Goal: Transaction & Acquisition: Purchase product/service

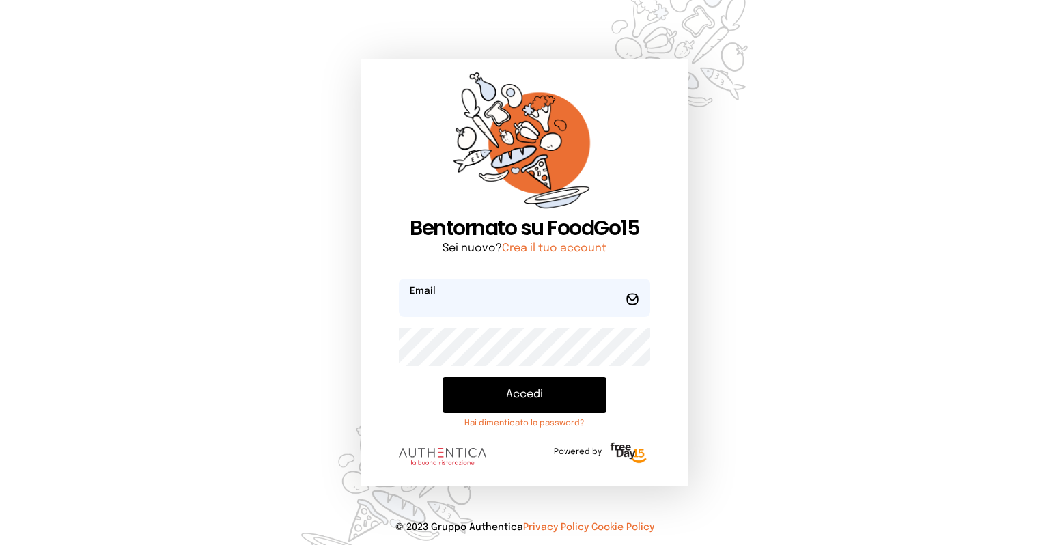
click at [437, 294] on input "email" at bounding box center [524, 298] width 251 height 38
type input "**********"
click at [443, 377] on button "Accedi" at bounding box center [525, 395] width 164 height 36
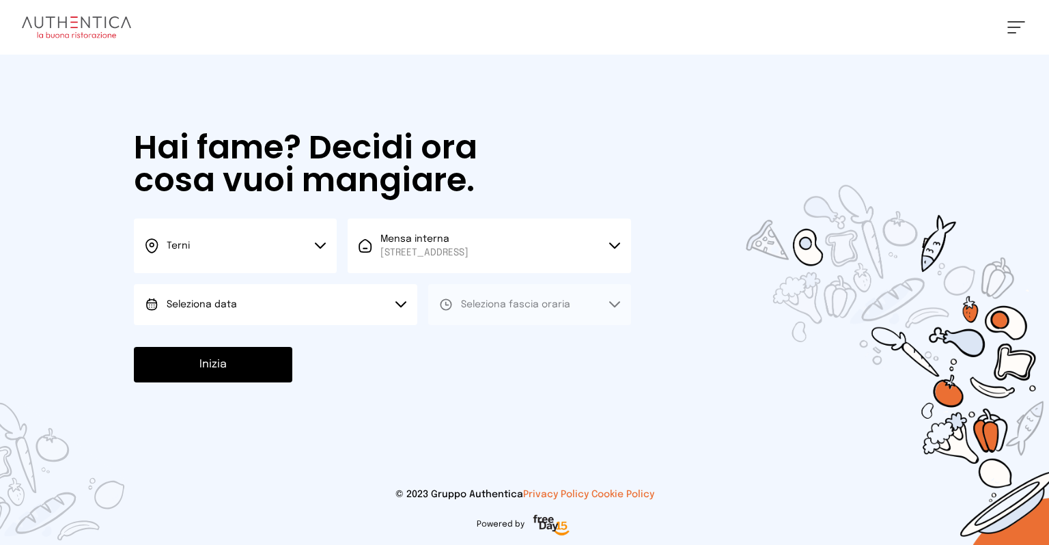
click at [270, 311] on button "Seleziona data" at bounding box center [276, 304] width 284 height 41
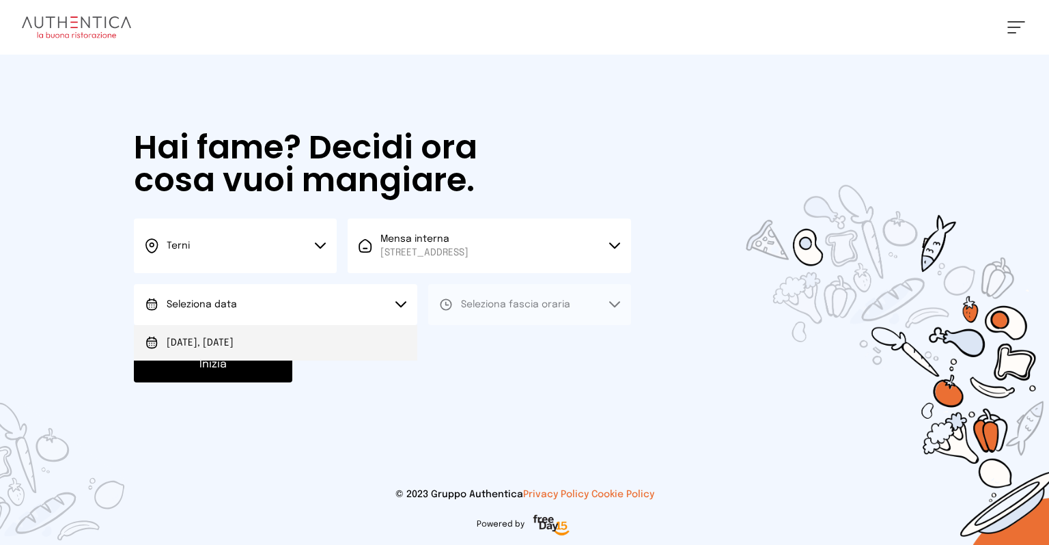
click at [247, 328] on li "[DATE], [DATE]" at bounding box center [276, 343] width 284 height 36
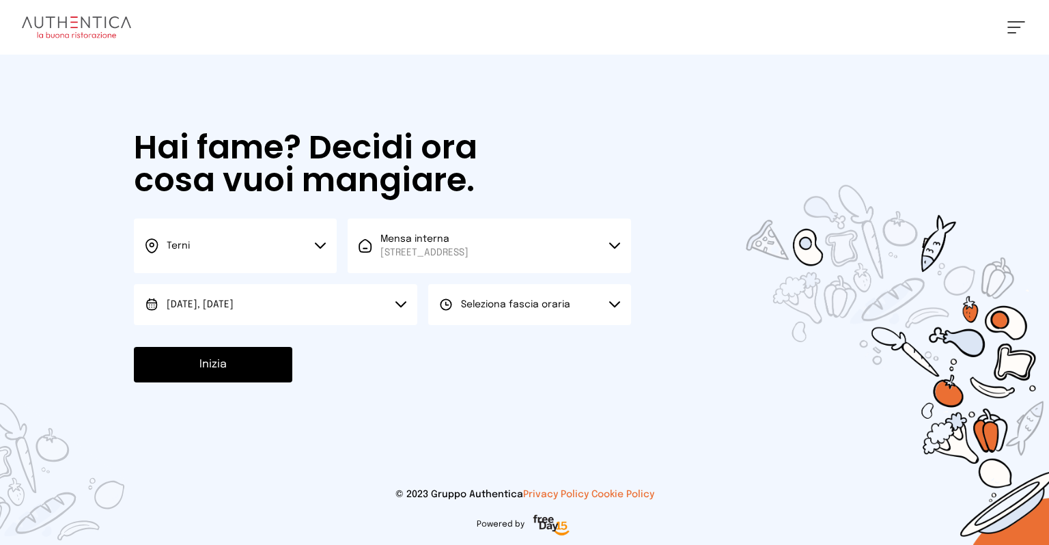
click at [514, 310] on span "Seleziona fascia oraria" at bounding box center [515, 305] width 109 height 14
click at [475, 340] on span "Pranzo" at bounding box center [477, 343] width 33 height 14
click at [271, 368] on button "Inizia" at bounding box center [213, 365] width 158 height 36
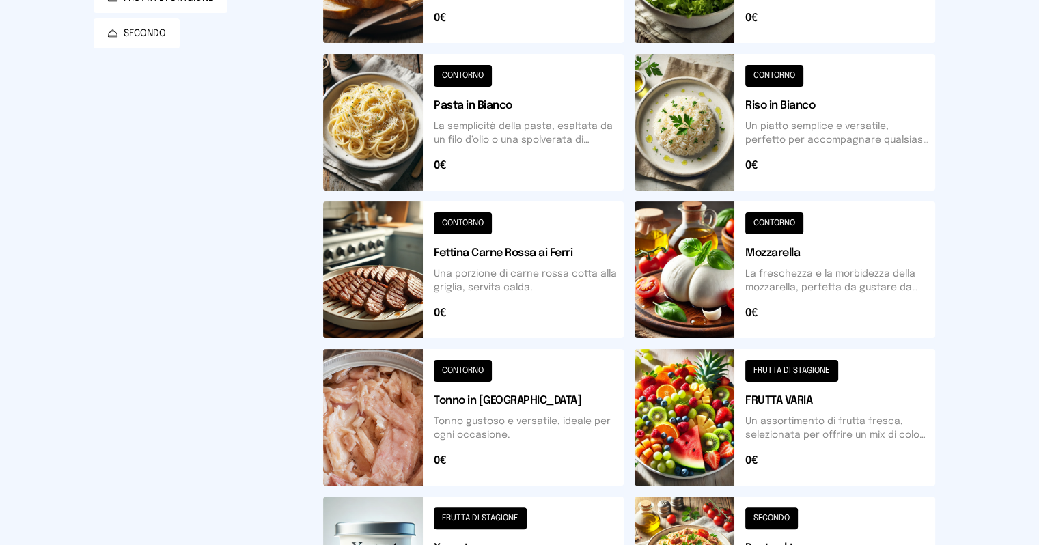
scroll to position [299, 0]
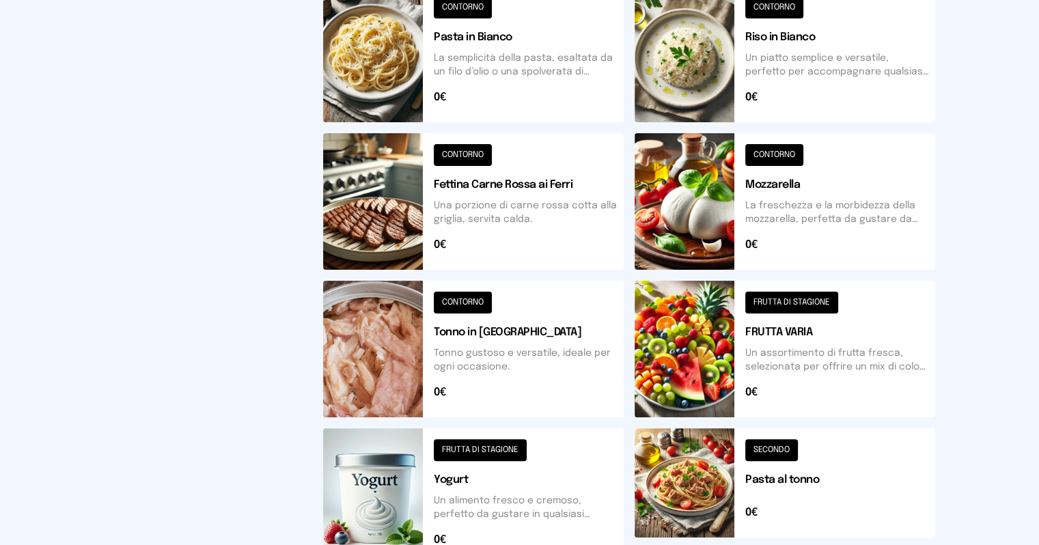
click at [342, 222] on button at bounding box center [473, 201] width 301 height 137
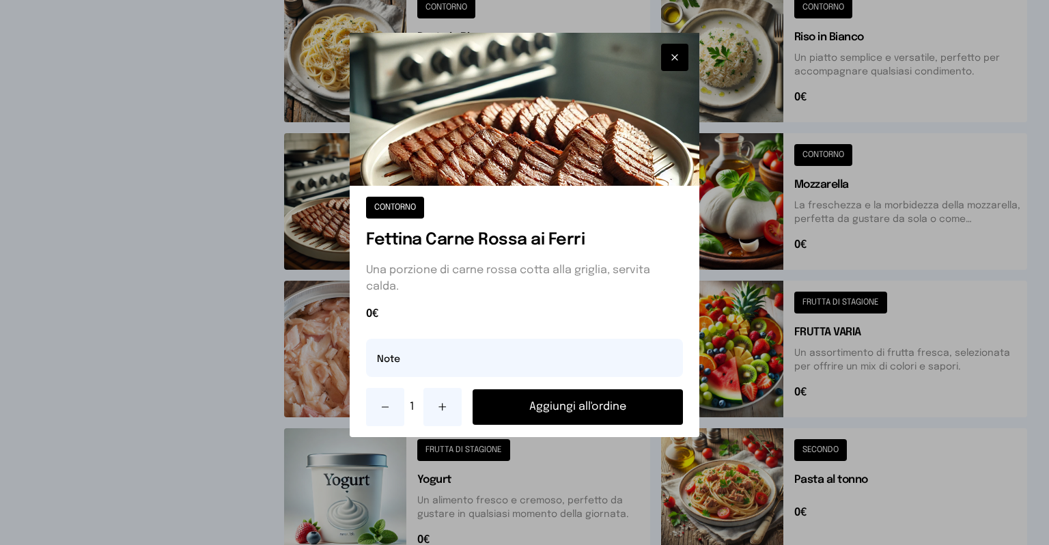
click at [441, 400] on button at bounding box center [443, 407] width 38 height 38
click at [389, 404] on icon at bounding box center [385, 407] width 11 height 11
click at [551, 404] on button "Aggiungi all'ordine" at bounding box center [578, 407] width 210 height 36
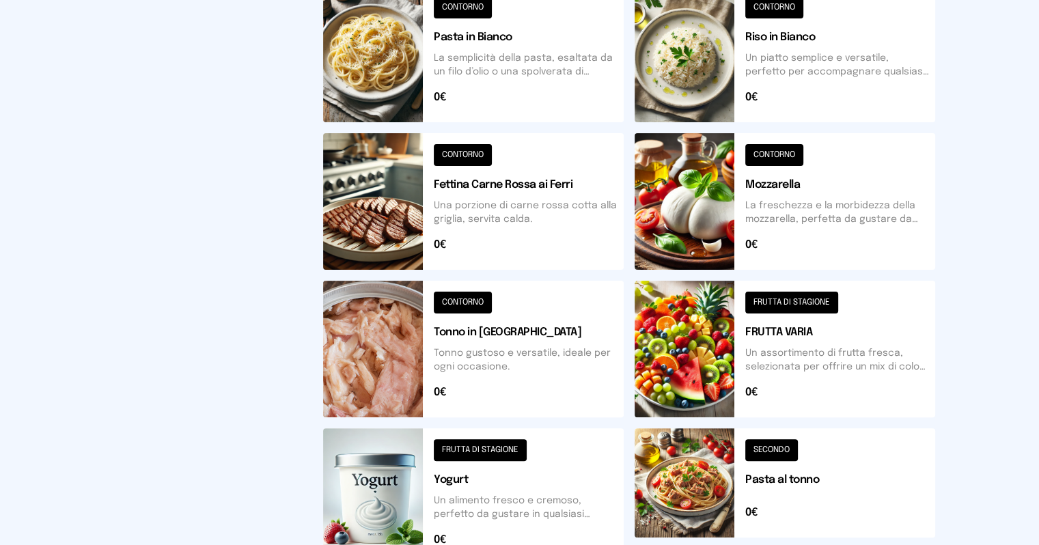
scroll to position [94, 0]
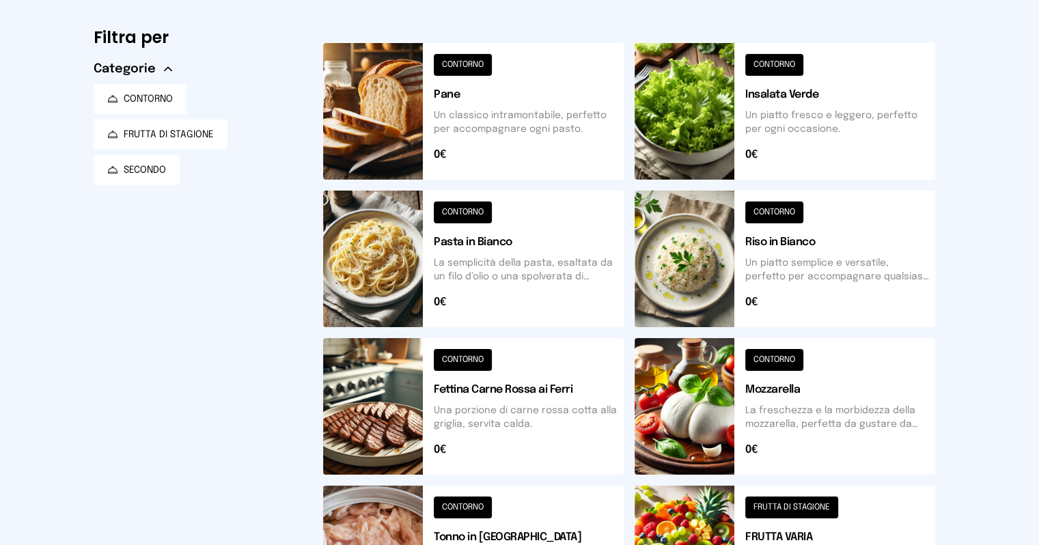
click at [710, 261] on button at bounding box center [785, 259] width 301 height 137
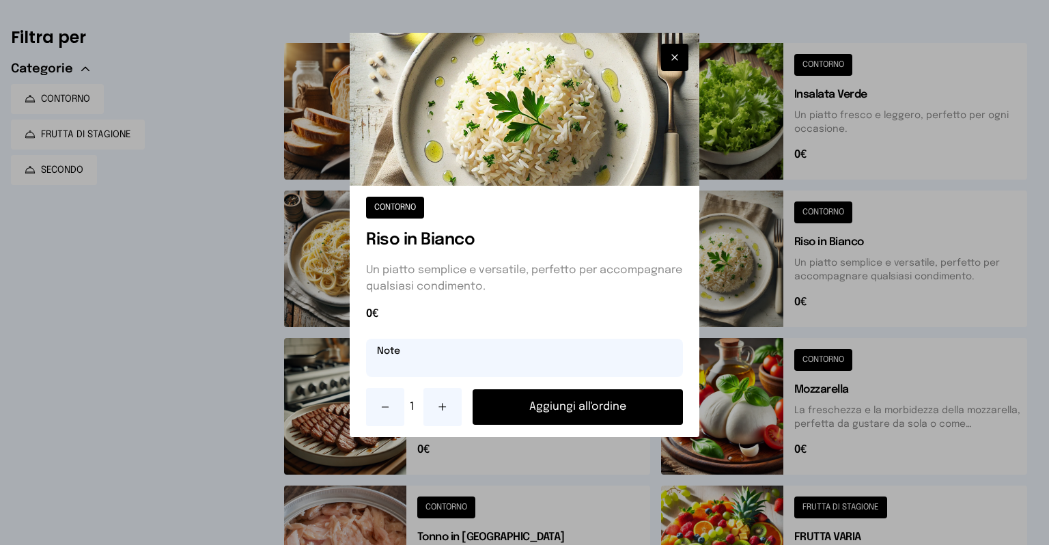
click at [481, 370] on input "text" at bounding box center [524, 358] width 317 height 38
type input "**********"
click at [531, 400] on button "Aggiungi all'ordine" at bounding box center [578, 407] width 210 height 36
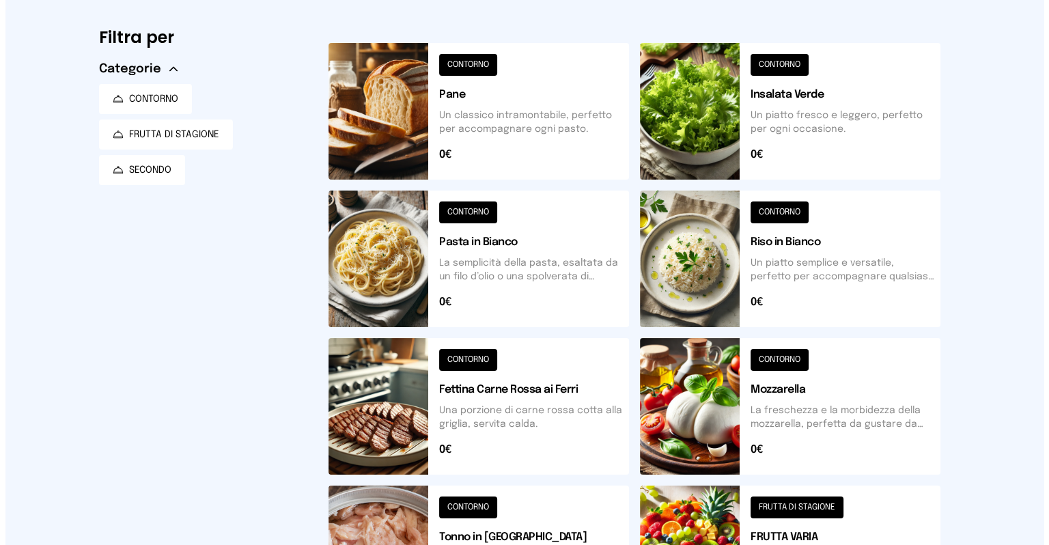
scroll to position [0, 0]
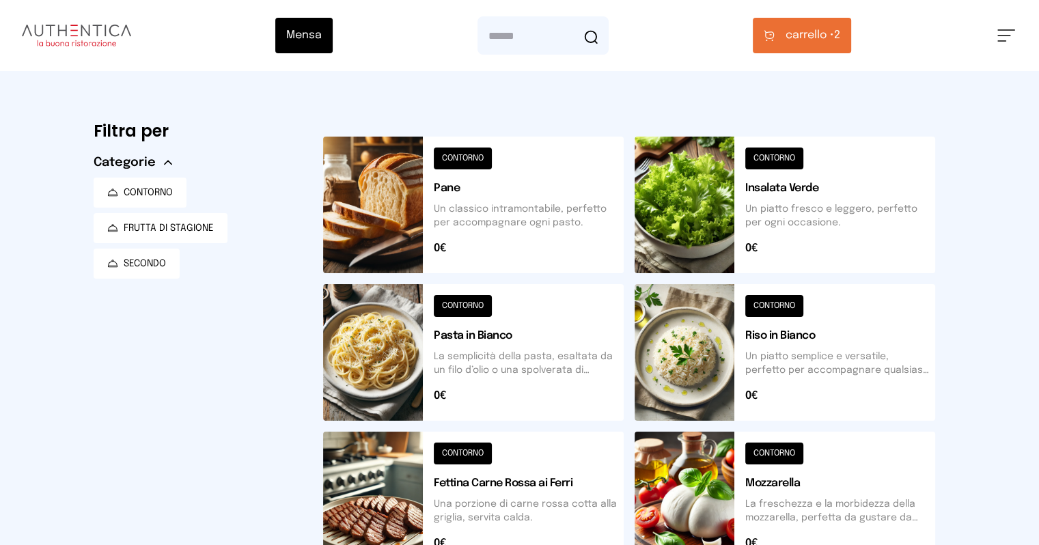
click at [834, 37] on span "carrello •" at bounding box center [810, 35] width 49 height 16
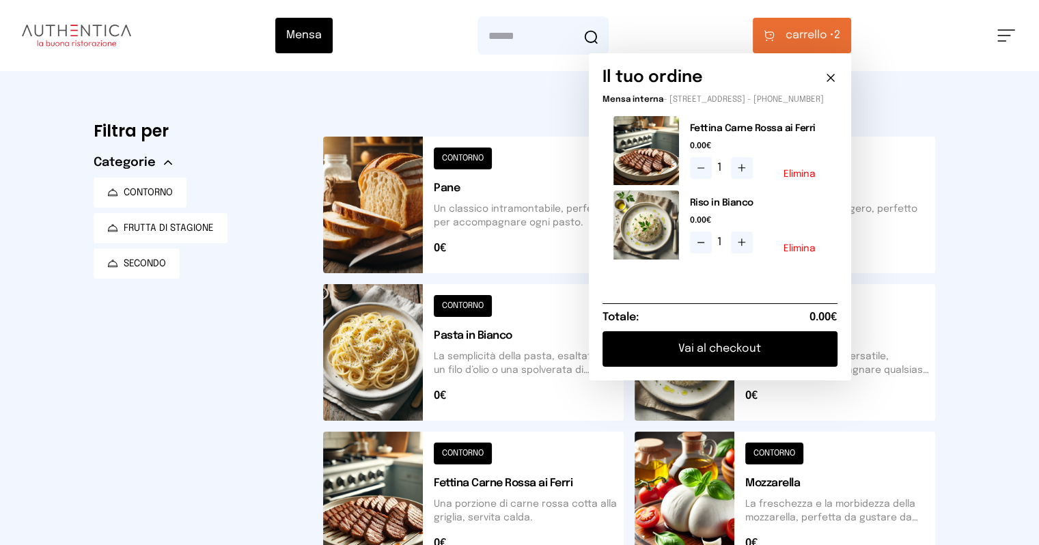
click at [787, 363] on button "Vai al checkout" at bounding box center [720, 349] width 235 height 36
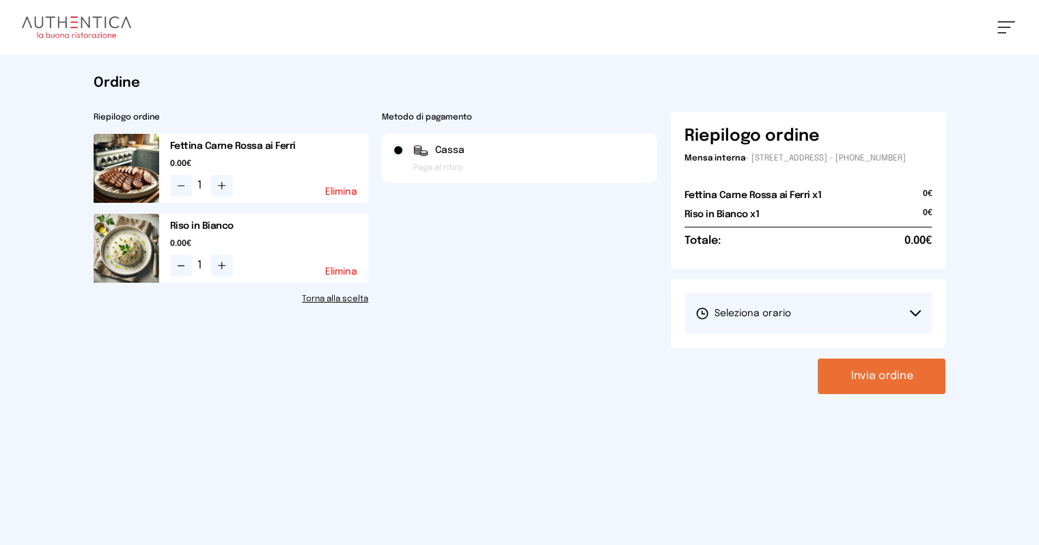
click at [933, 318] on button "Seleziona orario" at bounding box center [809, 313] width 248 height 41
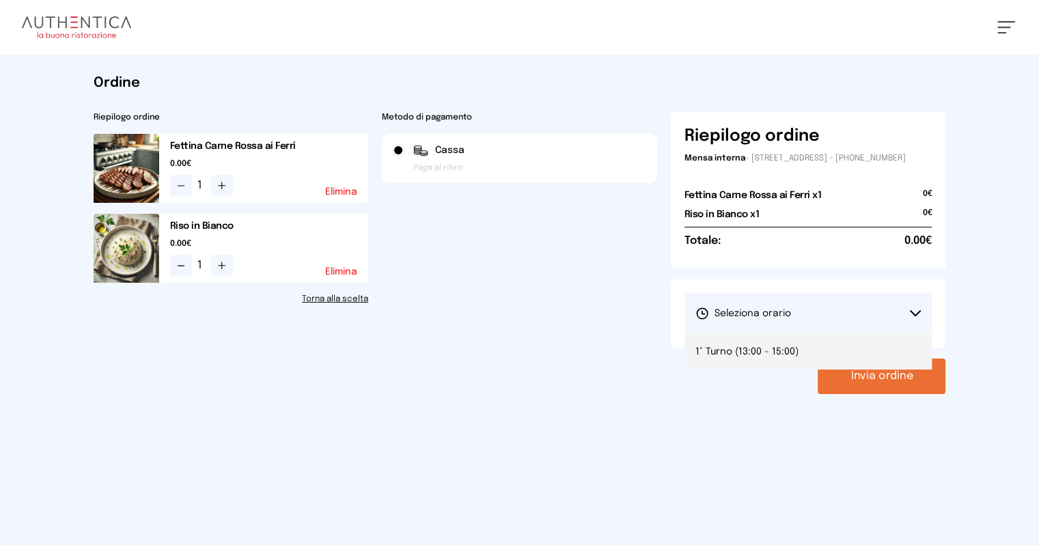
click at [751, 359] on span "1° Turno (13:00 - 15:00)" at bounding box center [746, 352] width 103 height 14
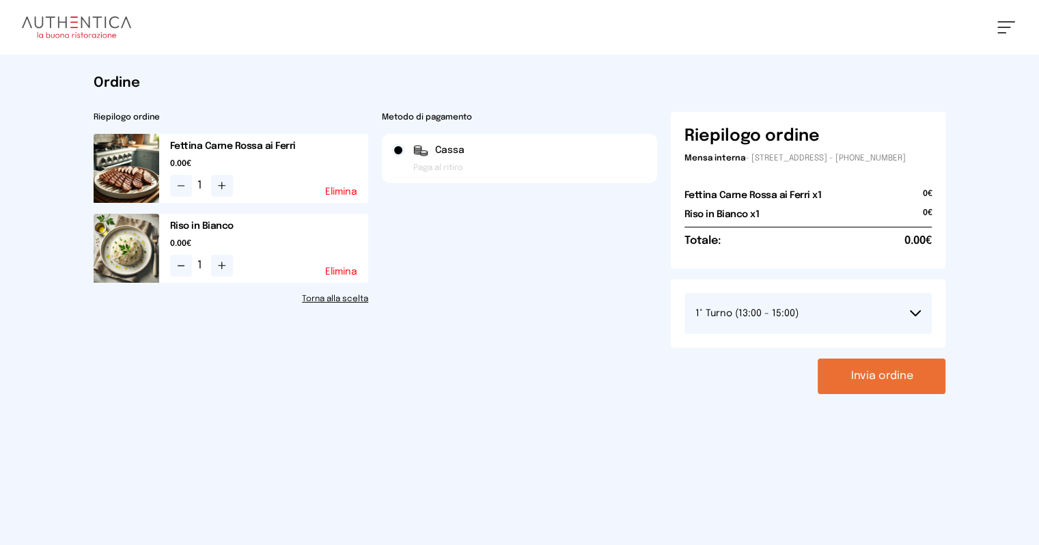
click at [945, 385] on button "Invia ordine" at bounding box center [882, 377] width 128 height 36
